Goal: Task Accomplishment & Management: Manage account settings

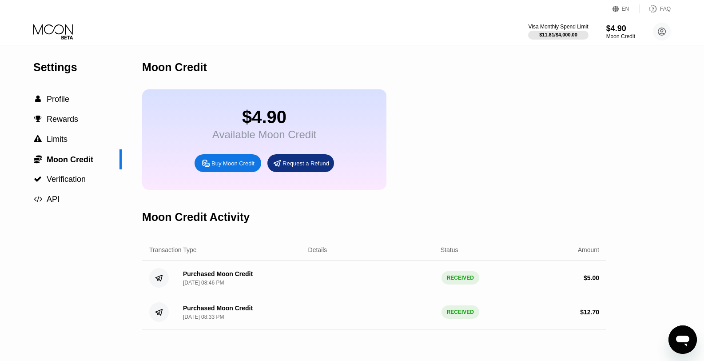
click at [330, 134] on div "$4.90 Available Moon Credit Buy Moon Credit Request a Refund" at bounding box center [264, 139] width 244 height 100
click at [93, 157] on span "Moon Credit" at bounding box center [70, 159] width 47 height 9
click at [331, 115] on div "$4.90 Available Moon Credit Buy Moon Credit Request a Refund" at bounding box center [264, 139] width 244 height 100
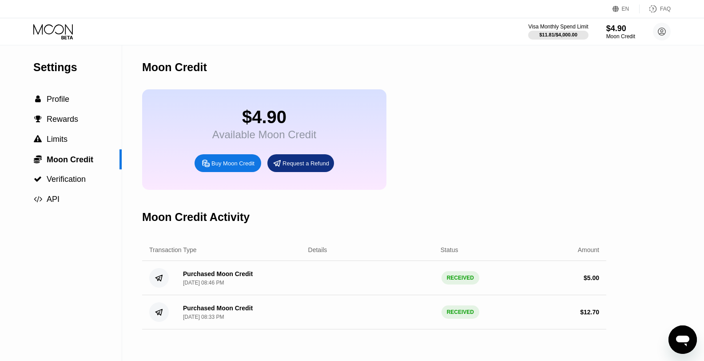
drag, startPoint x: 331, startPoint y: 115, endPoint x: 325, endPoint y: 143, distance: 28.2
click at [330, 117] on div "$4.90 Available Moon Credit Buy Moon Credit Request a Refund" at bounding box center [264, 139] width 244 height 100
click at [231, 277] on div "Purchased Moon Credit" at bounding box center [218, 273] width 70 height 7
click at [239, 167] on div "Buy Moon Credit" at bounding box center [232, 163] width 43 height 8
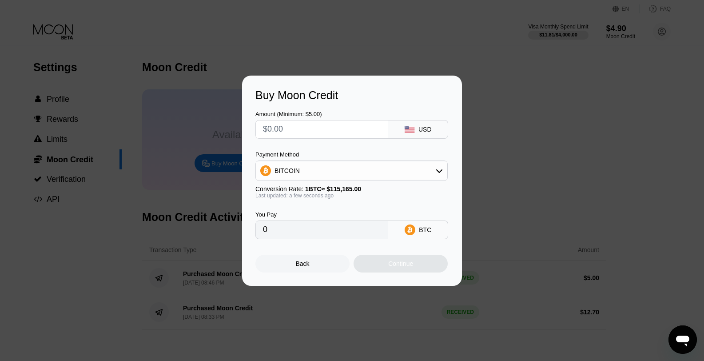
click at [296, 266] on div "Back" at bounding box center [303, 263] width 14 height 7
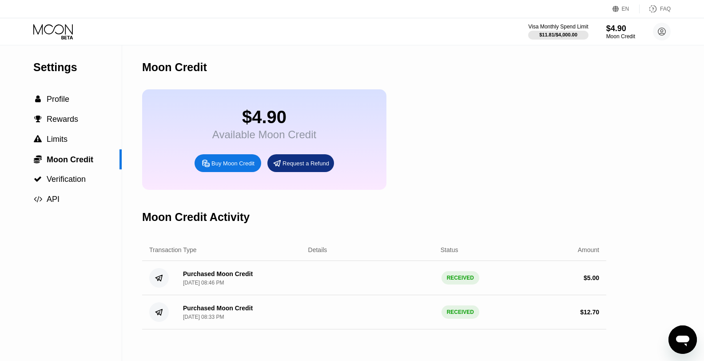
click at [220, 117] on div "$4.90" at bounding box center [264, 117] width 104 height 20
click at [63, 141] on span "Limits" at bounding box center [57, 139] width 21 height 9
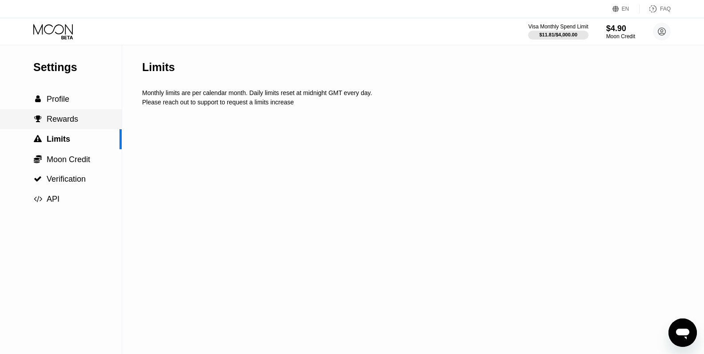
click at [64, 123] on span "Rewards" at bounding box center [63, 119] width 32 height 9
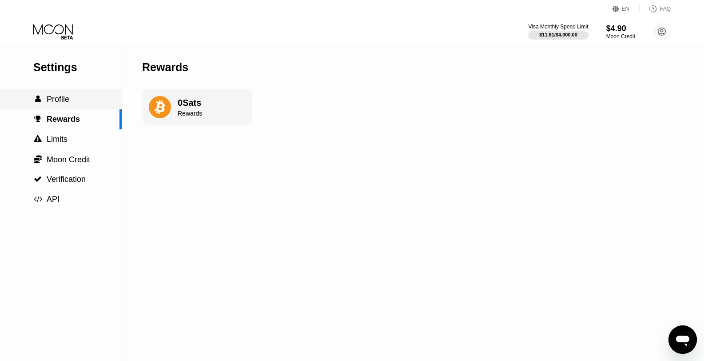
click at [66, 106] on div " Profile" at bounding box center [61, 99] width 122 height 20
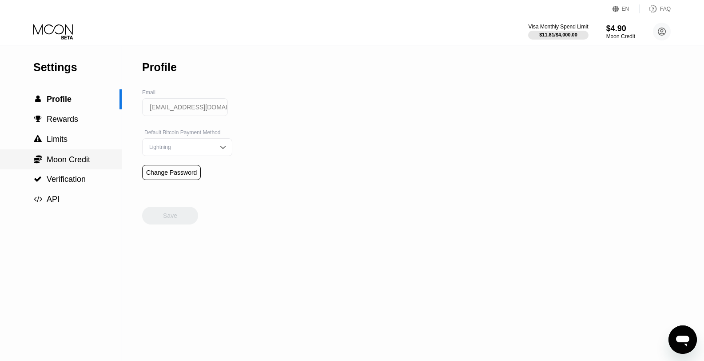
click at [57, 160] on span "Moon Credit" at bounding box center [69, 159] width 44 height 9
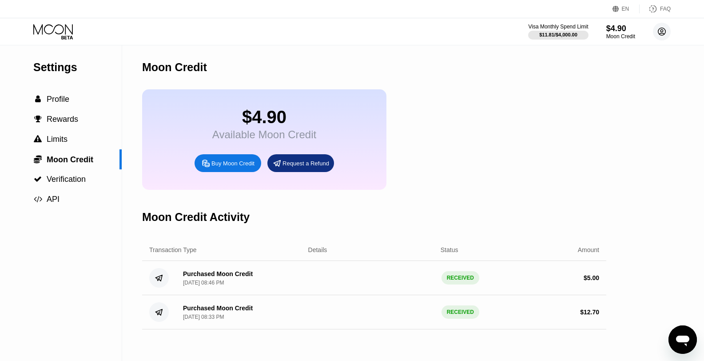
click at [664, 30] on circle at bounding box center [662, 32] width 18 height 18
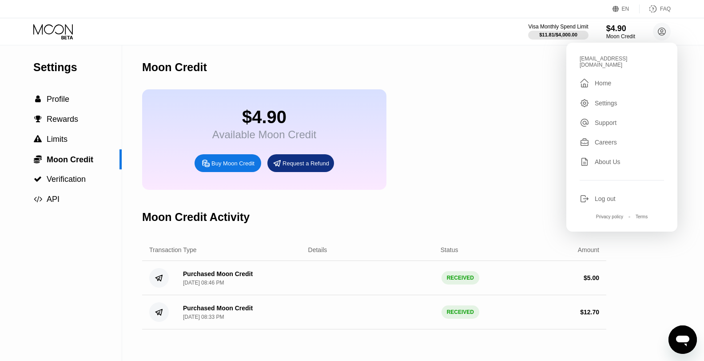
click at [606, 86] on div "Home" at bounding box center [603, 82] width 16 height 7
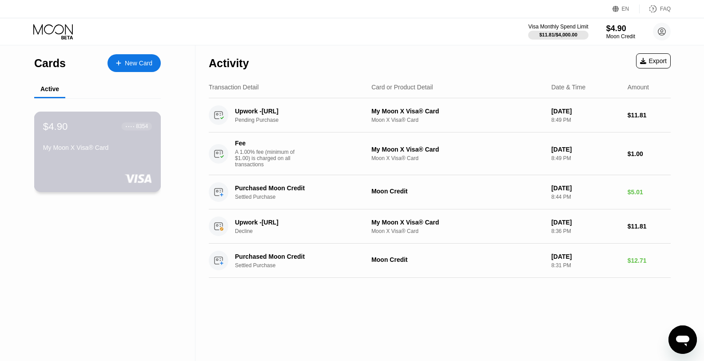
click at [68, 151] on div "My Moon X Visa® Card" at bounding box center [97, 149] width 109 height 11
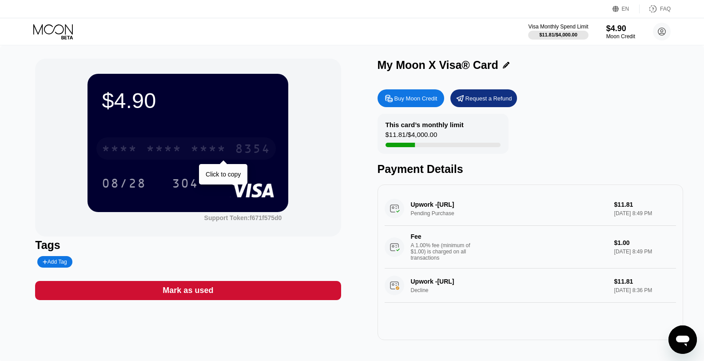
click at [150, 143] on div "* * * *" at bounding box center [164, 150] width 36 height 14
